Goal: Task Accomplishment & Management: Use online tool/utility

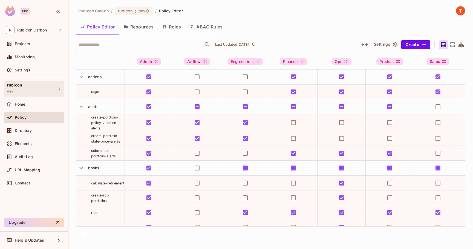
drag, startPoint x: 0, startPoint y: 0, endPoint x: 45, endPoint y: 88, distance: 99.1
click at [45, 88] on div "rubicon dev" at bounding box center [34, 88] width 60 height 15
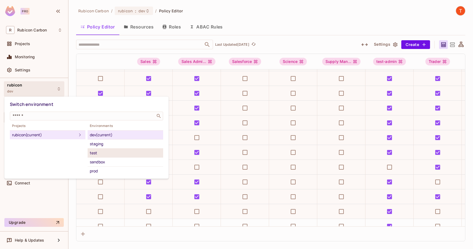
click at [103, 152] on div "test" at bounding box center [125, 153] width 71 height 7
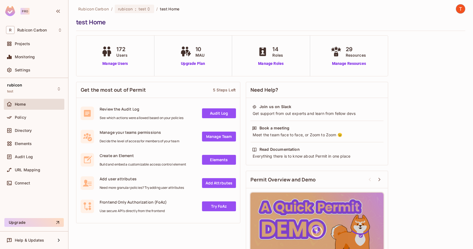
scroll to position [2, 0]
click at [32, 93] on div "rubicon test" at bounding box center [34, 88] width 60 height 15
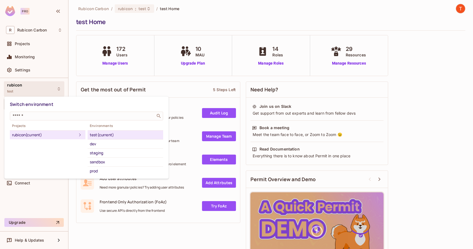
click at [78, 88] on div at bounding box center [236, 124] width 473 height 249
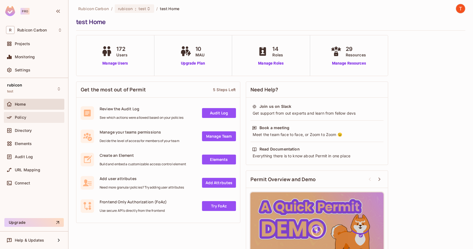
click at [44, 116] on div "Policy" at bounding box center [38, 117] width 47 height 4
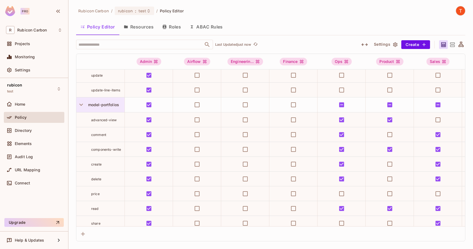
scroll to position [908, 0]
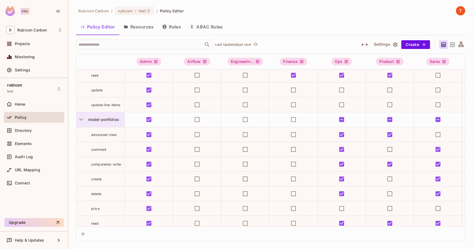
click at [106, 119] on span "model-portfolios" at bounding box center [102, 119] width 33 height 5
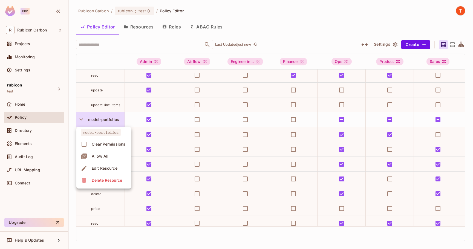
click at [102, 169] on div "Edit Resource" at bounding box center [105, 168] width 26 height 5
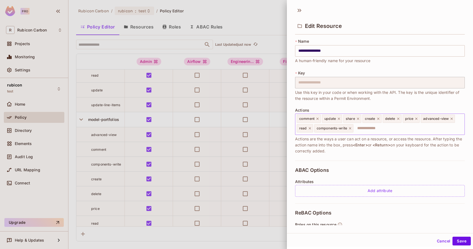
click at [413, 128] on input "text" at bounding box center [408, 128] width 108 height 11
type input "***"
click at [451, 179] on div "ABAC Options Attributes Add attribute" at bounding box center [380, 182] width 170 height 43
click at [401, 132] on input "text" at bounding box center [408, 128] width 108 height 11
type input "***"
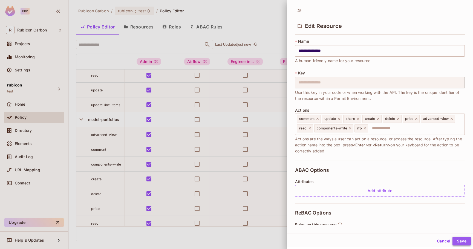
click at [453, 244] on button "Save" at bounding box center [461, 241] width 18 height 9
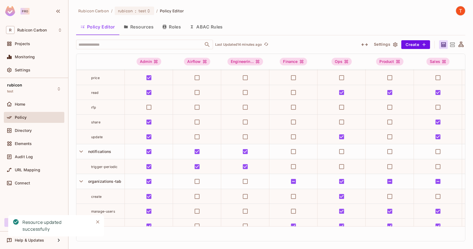
scroll to position [1040, 0]
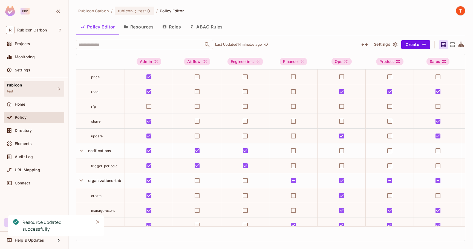
click at [45, 91] on div "rubicon test" at bounding box center [34, 88] width 60 height 15
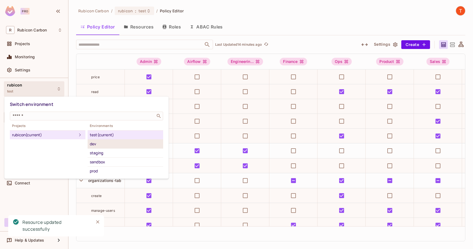
click at [92, 143] on div "dev" at bounding box center [125, 144] width 71 height 7
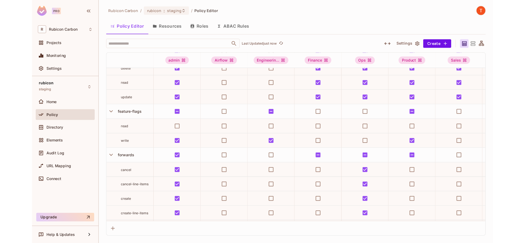
scroll to position [516, 0]
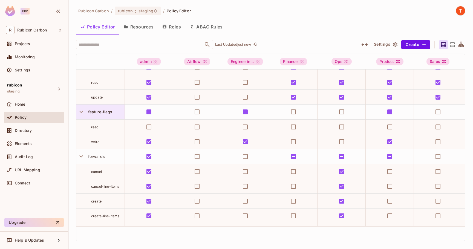
click at [98, 113] on span "feature-flags" at bounding box center [99, 111] width 27 height 5
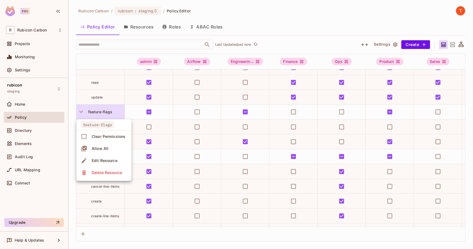
click at [102, 162] on div "Edit Resource" at bounding box center [105, 160] width 26 height 5
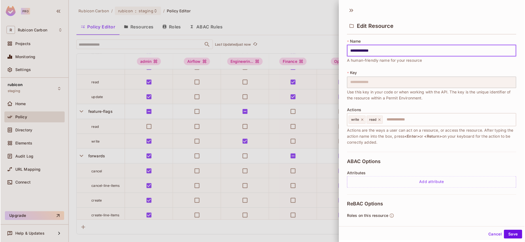
scroll to position [516, 0]
click at [382, 120] on icon at bounding box center [380, 120] width 4 height 4
click at [473, 234] on button "Save" at bounding box center [514, 234] width 18 height 9
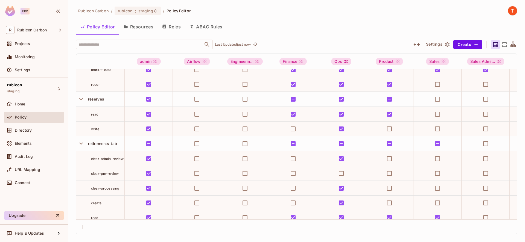
scroll to position [1568, 0]
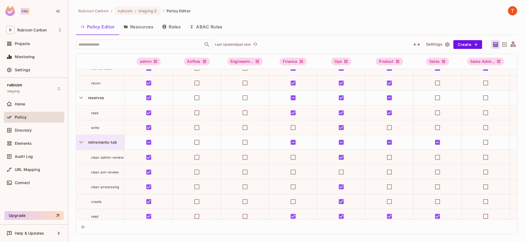
click at [107, 143] on span "retirements-tab" at bounding box center [101, 142] width 31 height 5
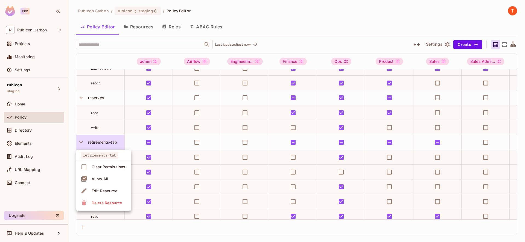
click at [109, 192] on div "Edit Resource" at bounding box center [105, 191] width 26 height 5
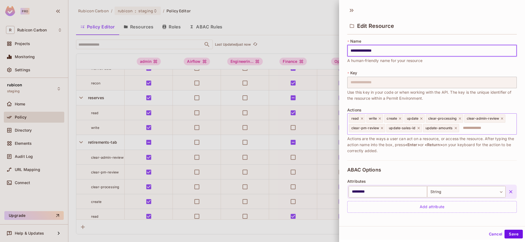
click at [420, 127] on icon at bounding box center [419, 128] width 2 height 2
click at [379, 118] on icon at bounding box center [380, 119] width 4 height 4
click at [473, 234] on button "Save" at bounding box center [514, 234] width 18 height 9
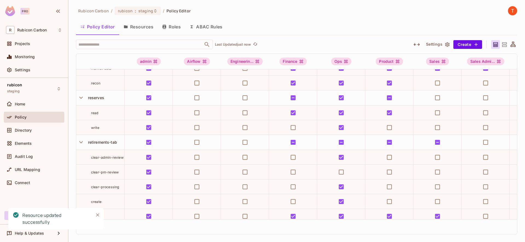
scroll to position [2095, 0]
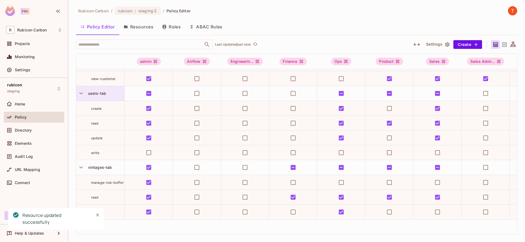
click at [103, 91] on span "users-tab" at bounding box center [96, 93] width 20 height 5
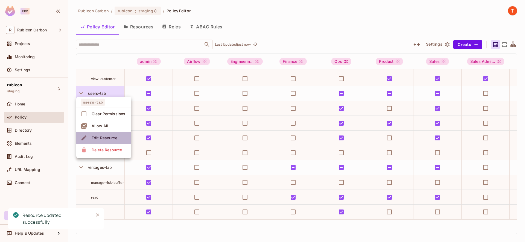
click at [112, 140] on div "Edit Resource" at bounding box center [105, 137] width 26 height 5
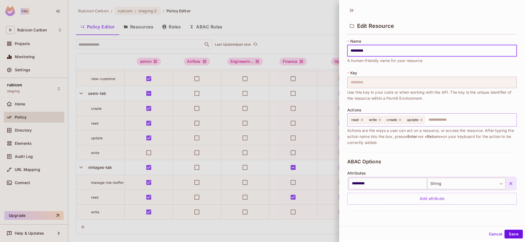
click at [380, 120] on icon at bounding box center [380, 120] width 4 height 4
click at [473, 236] on button "Save" at bounding box center [514, 234] width 18 height 9
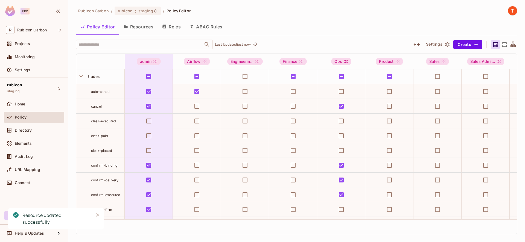
scroll to position [1749, 0]
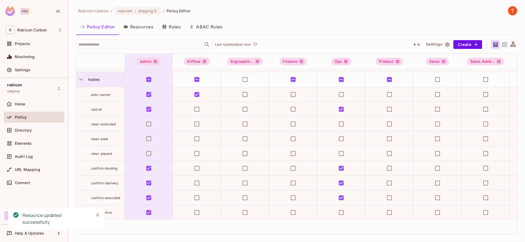
click at [104, 80] on div "trades" at bounding box center [105, 79] width 39 height 5
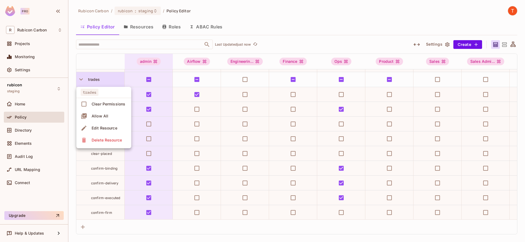
click at [105, 128] on div "Edit Resource" at bounding box center [105, 128] width 26 height 5
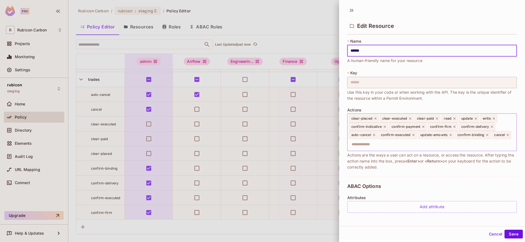
click at [473, 119] on icon at bounding box center [494, 119] width 4 height 4
click at [375, 119] on icon at bounding box center [376, 119] width 4 height 4
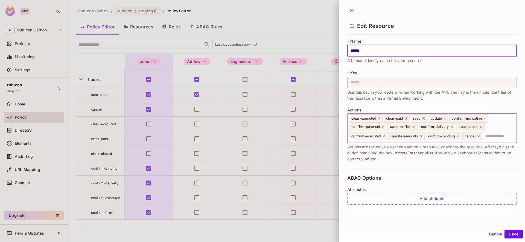
click at [379, 118] on icon at bounding box center [379, 119] width 2 height 2
click at [372, 119] on icon at bounding box center [372, 119] width 4 height 4
click at [473, 236] on button "Save" at bounding box center [514, 234] width 18 height 9
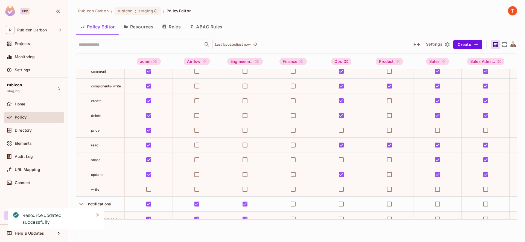
scroll to position [929, 0]
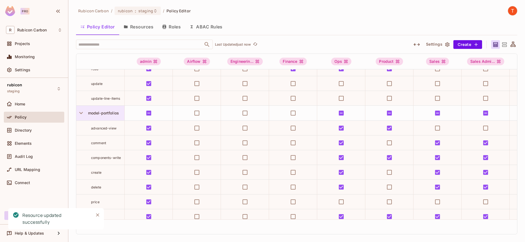
click at [110, 114] on span "model-portfolios" at bounding box center [102, 113] width 33 height 5
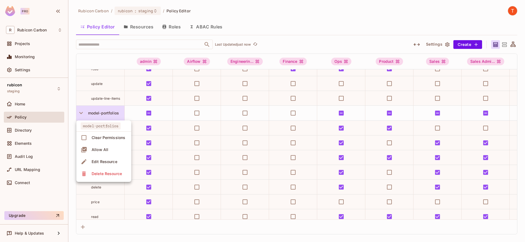
click at [111, 164] on div "Edit Resource" at bounding box center [105, 161] width 26 height 5
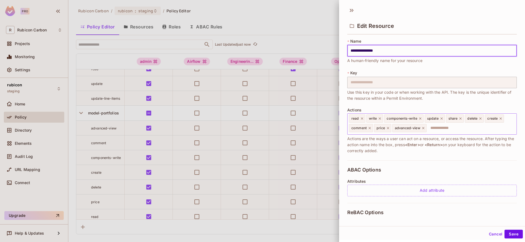
click at [380, 119] on icon at bounding box center [380, 119] width 2 height 2
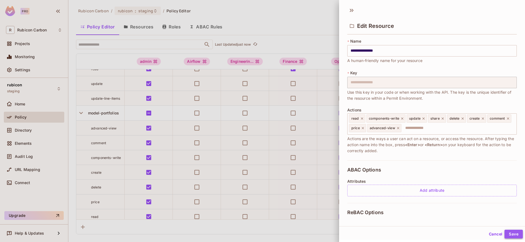
click at [473, 234] on button "Save" at bounding box center [514, 234] width 18 height 9
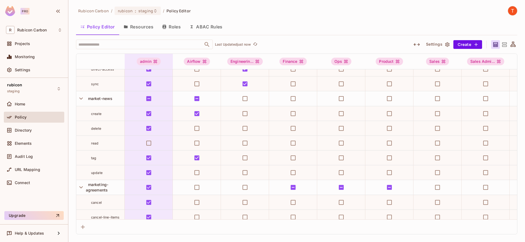
scroll to position [759, 0]
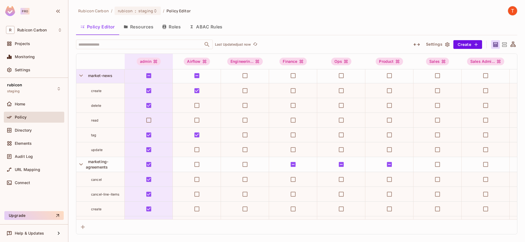
click at [106, 76] on span "market-news" at bounding box center [99, 75] width 27 height 5
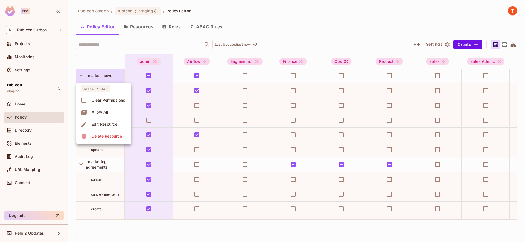
click at [105, 122] on div "Edit Resource" at bounding box center [105, 124] width 26 height 5
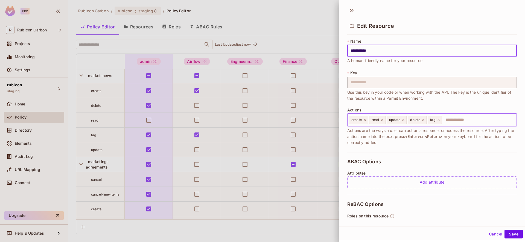
click at [383, 120] on icon at bounding box center [383, 120] width 4 height 4
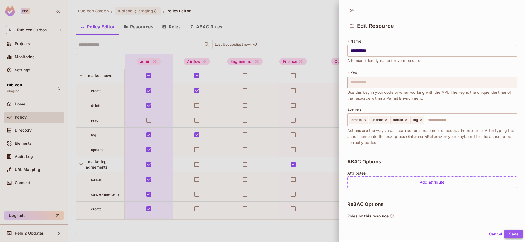
click at [473, 236] on button "Save" at bounding box center [514, 234] width 18 height 9
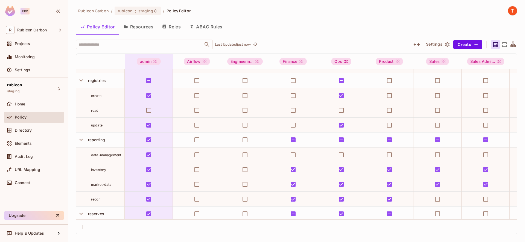
scroll to position [1421, 0]
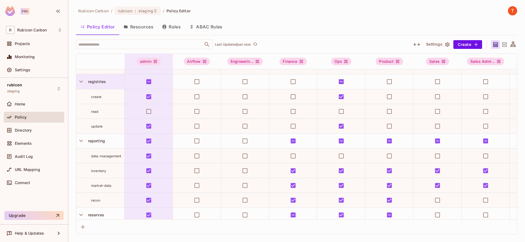
click at [106, 85] on div "registries" at bounding box center [100, 81] width 48 height 15
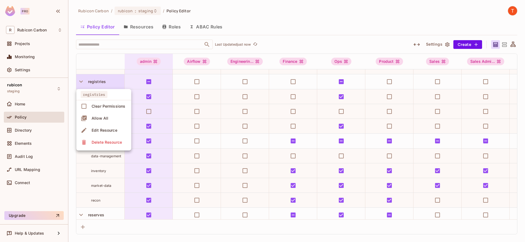
click at [117, 131] on span "Edit Resource" at bounding box center [104, 130] width 29 height 9
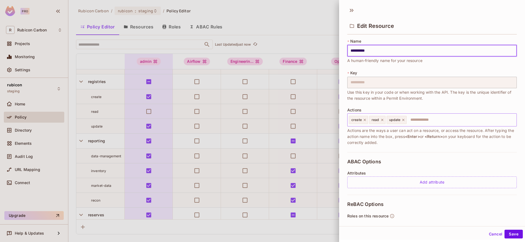
click at [381, 120] on icon at bounding box center [383, 120] width 4 height 4
click at [473, 234] on button "Save" at bounding box center [514, 234] width 18 height 9
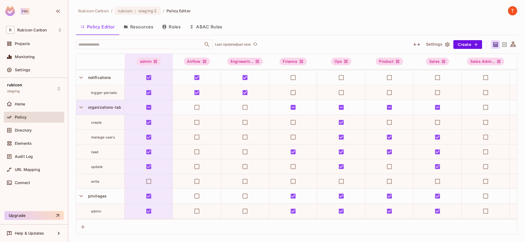
scroll to position [1098, 0]
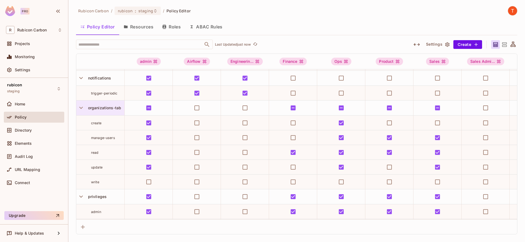
click at [112, 108] on span "organizations-tab" at bounding box center [104, 108] width 36 height 5
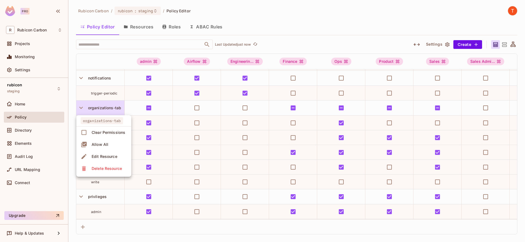
click at [113, 158] on div "Edit Resource" at bounding box center [105, 156] width 26 height 5
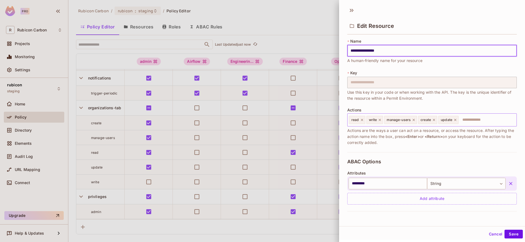
click at [380, 121] on icon at bounding box center [380, 120] width 4 height 4
click at [473, 232] on button "Save" at bounding box center [514, 234] width 18 height 9
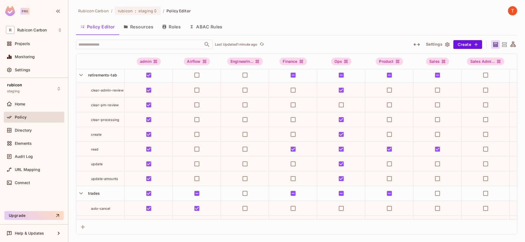
scroll to position [1563, 0]
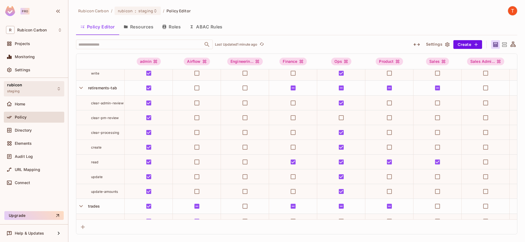
click at [50, 88] on div "rubicon staging" at bounding box center [34, 88] width 60 height 15
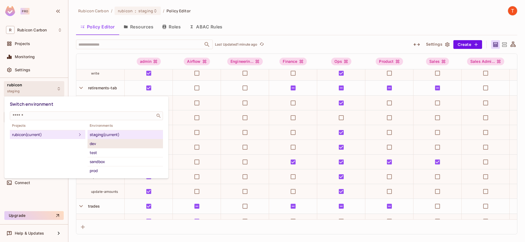
click at [107, 144] on div "dev" at bounding box center [125, 144] width 71 height 7
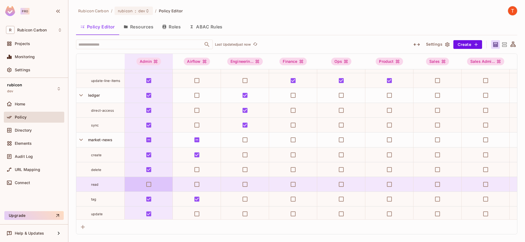
scroll to position [695, 0]
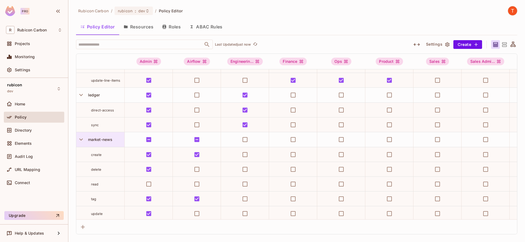
click at [96, 139] on span "market-news" at bounding box center [99, 139] width 27 height 5
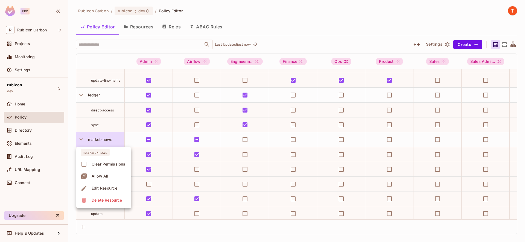
click at [109, 191] on div "Edit Resource" at bounding box center [105, 188] width 26 height 5
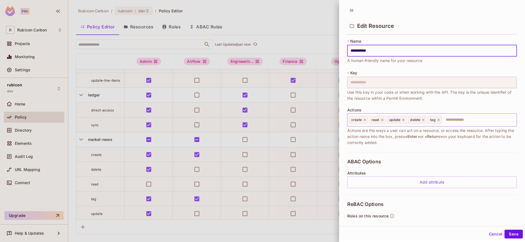
click at [383, 120] on icon at bounding box center [383, 120] width 4 height 4
click at [473, 232] on button "Save" at bounding box center [514, 234] width 18 height 9
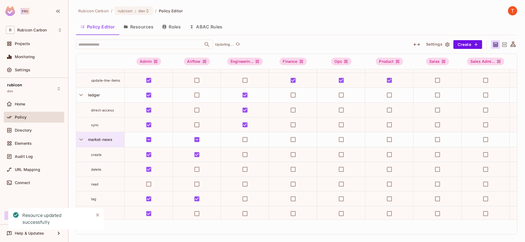
click at [104, 136] on div "market-news" at bounding box center [100, 139] width 48 height 15
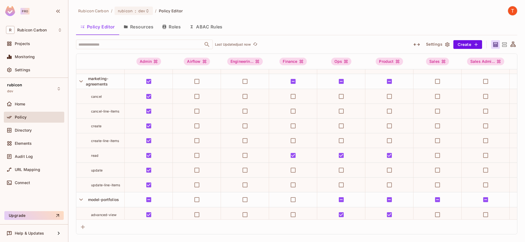
scroll to position [925, 0]
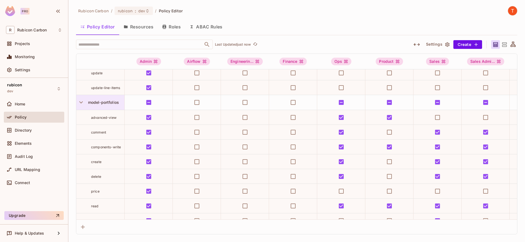
click at [103, 104] on span "model-portfolios" at bounding box center [102, 102] width 33 height 5
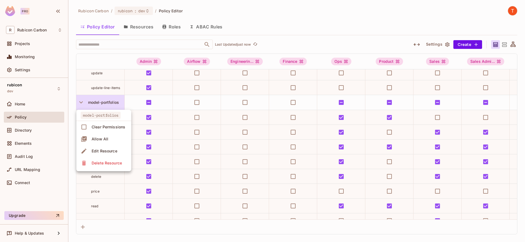
click at [109, 149] on div "Edit Resource" at bounding box center [105, 151] width 26 height 5
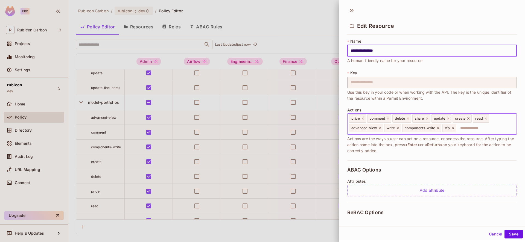
click at [400, 128] on icon at bounding box center [398, 128] width 4 height 4
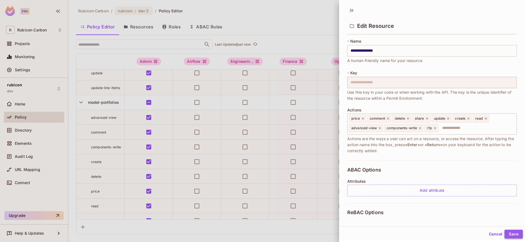
click at [473, 232] on button "Save" at bounding box center [514, 234] width 18 height 9
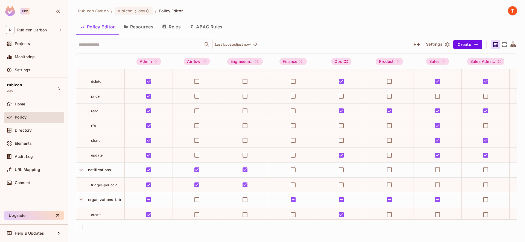
scroll to position [1067, 0]
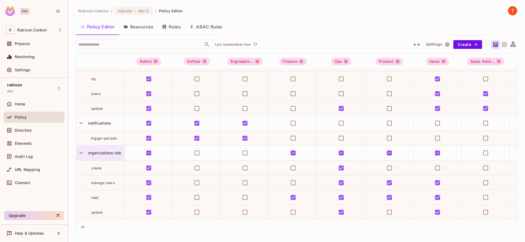
click at [108, 156] on div "organizations-tab" at bounding box center [105, 153] width 39 height 5
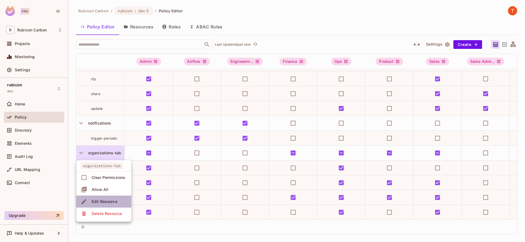
click at [109, 204] on div "Edit Resource" at bounding box center [105, 201] width 26 height 5
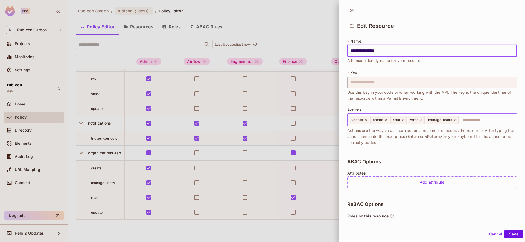
click at [423, 120] on icon at bounding box center [422, 120] width 2 height 2
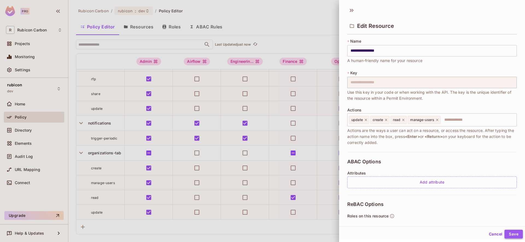
click at [473, 235] on button "Save" at bounding box center [514, 234] width 18 height 9
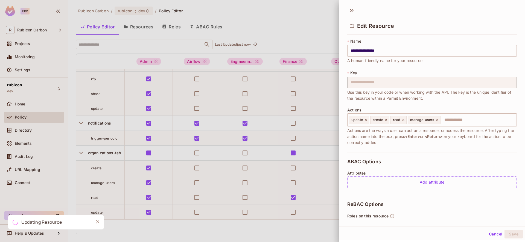
click at [310, 42] on div "​ Last Updated just now" at bounding box center [240, 45] width 329 height 10
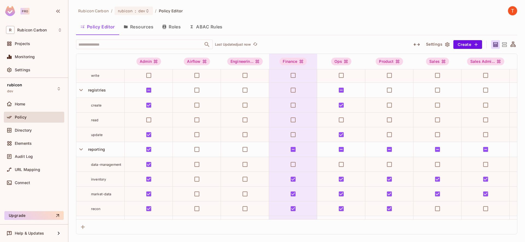
scroll to position [1399, 0]
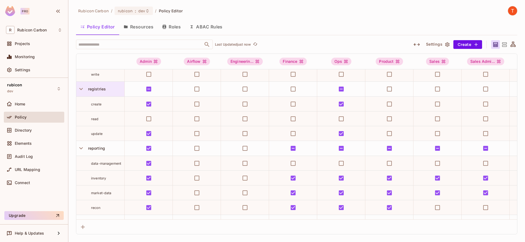
click at [112, 90] on div "registries" at bounding box center [105, 88] width 39 height 5
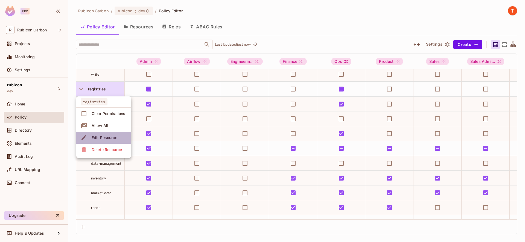
click at [109, 141] on span "Edit Resource" at bounding box center [104, 138] width 29 height 9
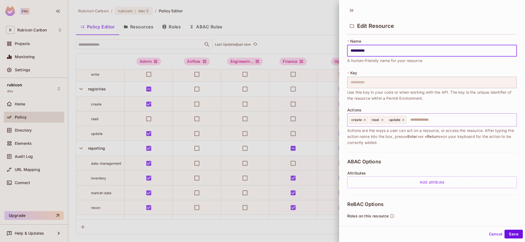
click at [384, 121] on icon at bounding box center [383, 120] width 4 height 4
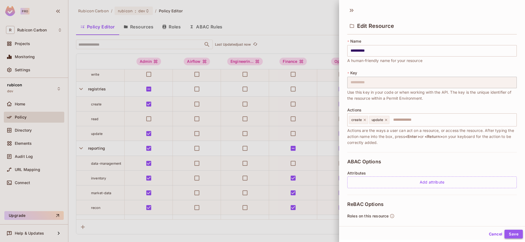
click at [473, 232] on button "Save" at bounding box center [514, 234] width 18 height 9
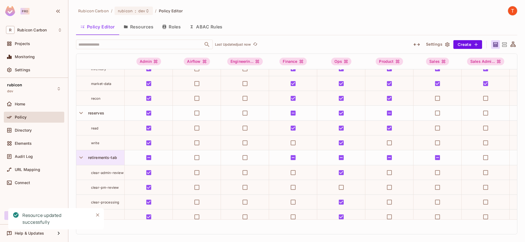
scroll to position [1494, 0]
click at [105, 157] on span "retirements-tab" at bounding box center [101, 157] width 31 height 5
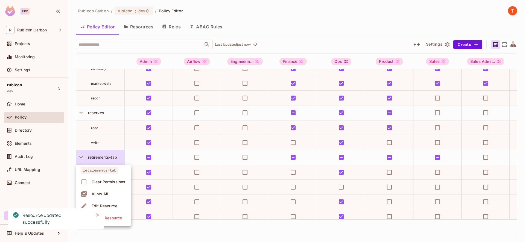
click at [114, 203] on span "Edit Resource" at bounding box center [104, 206] width 29 height 9
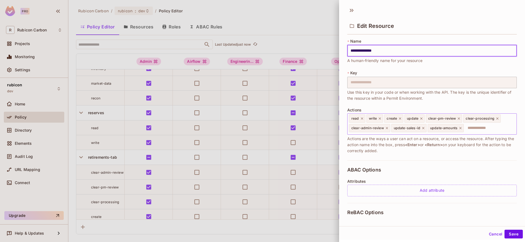
click at [380, 119] on icon at bounding box center [380, 119] width 4 height 4
click at [423, 129] on icon at bounding box center [424, 128] width 4 height 4
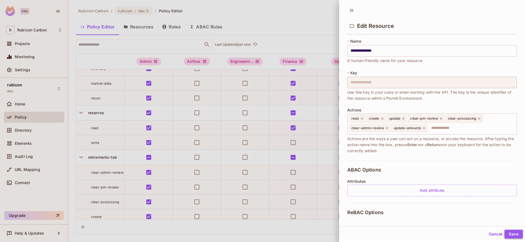
click at [473, 236] on button "Save" at bounding box center [514, 234] width 18 height 9
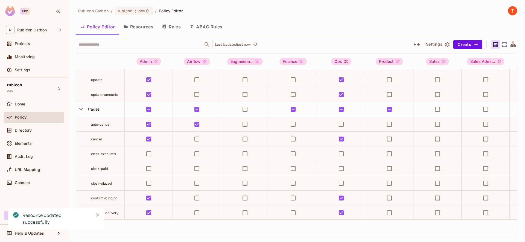
scroll to position [1699, 0]
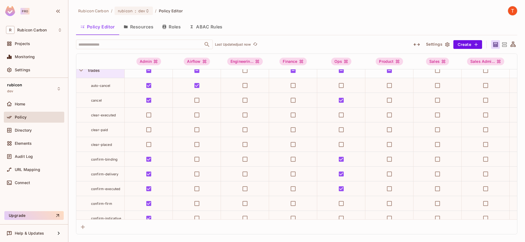
click at [106, 74] on div "trades" at bounding box center [100, 70] width 48 height 15
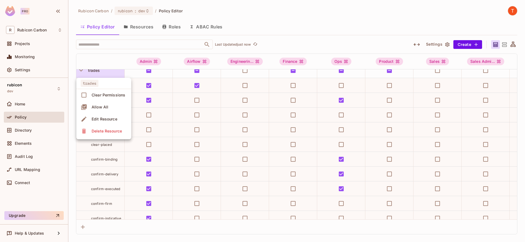
click at [105, 118] on div "Edit Resource" at bounding box center [105, 119] width 26 height 5
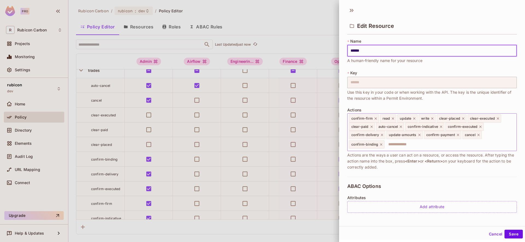
click at [432, 119] on icon at bounding box center [433, 119] width 2 height 2
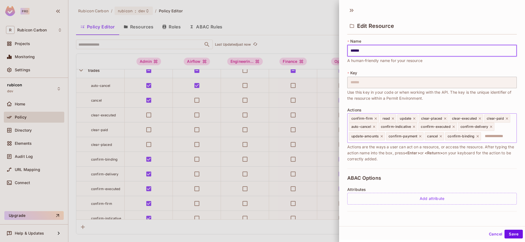
click at [445, 120] on icon at bounding box center [446, 119] width 4 height 4
click at [449, 118] on icon at bounding box center [449, 119] width 4 height 4
click at [441, 118] on icon at bounding box center [442, 119] width 2 height 2
click at [510, 234] on button "Save" at bounding box center [514, 234] width 18 height 9
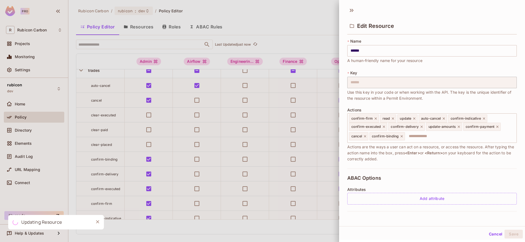
click at [303, 33] on div "Policy Editor Resources Roles ABAC Rules" at bounding box center [297, 27] width 442 height 14
click at [352, 10] on div "Rubicon Carbon / rubicon : dev / Policy Editor" at bounding box center [297, 11] width 442 height 10
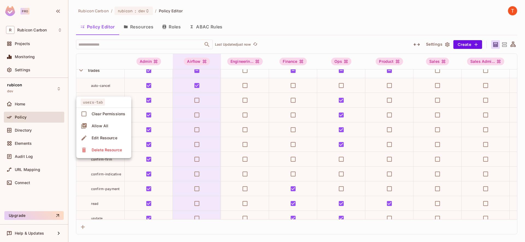
scroll to position [1977, 0]
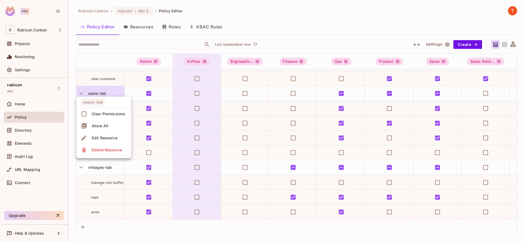
click at [104, 135] on span "Edit Resource" at bounding box center [104, 138] width 29 height 9
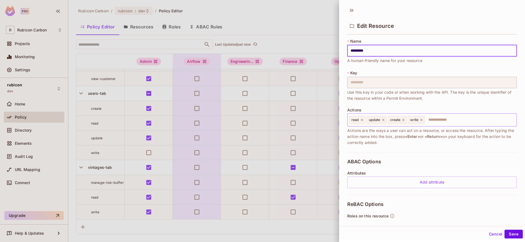
click at [423, 120] on icon at bounding box center [422, 120] width 4 height 4
click at [513, 236] on button "Save" at bounding box center [514, 234] width 18 height 9
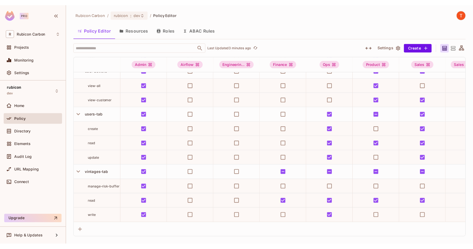
scroll to position [1956, 0]
